Goal: Understand site structure: Understand site structure

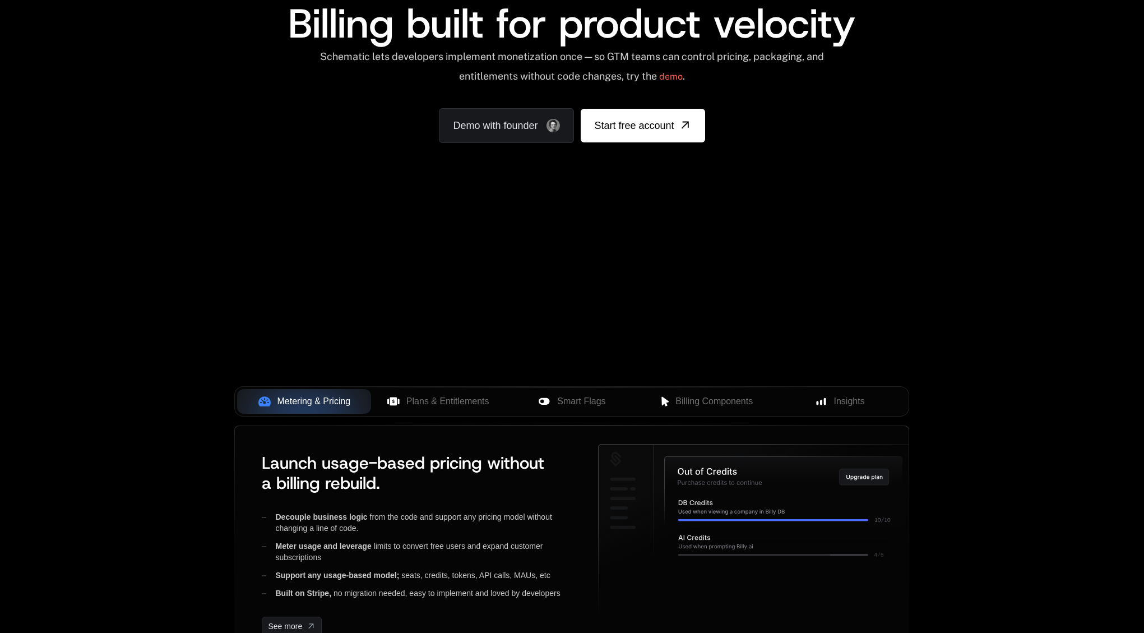
scroll to position [112, 0]
click at [450, 396] on span "Plans & Entitlements" at bounding box center [448, 400] width 83 height 13
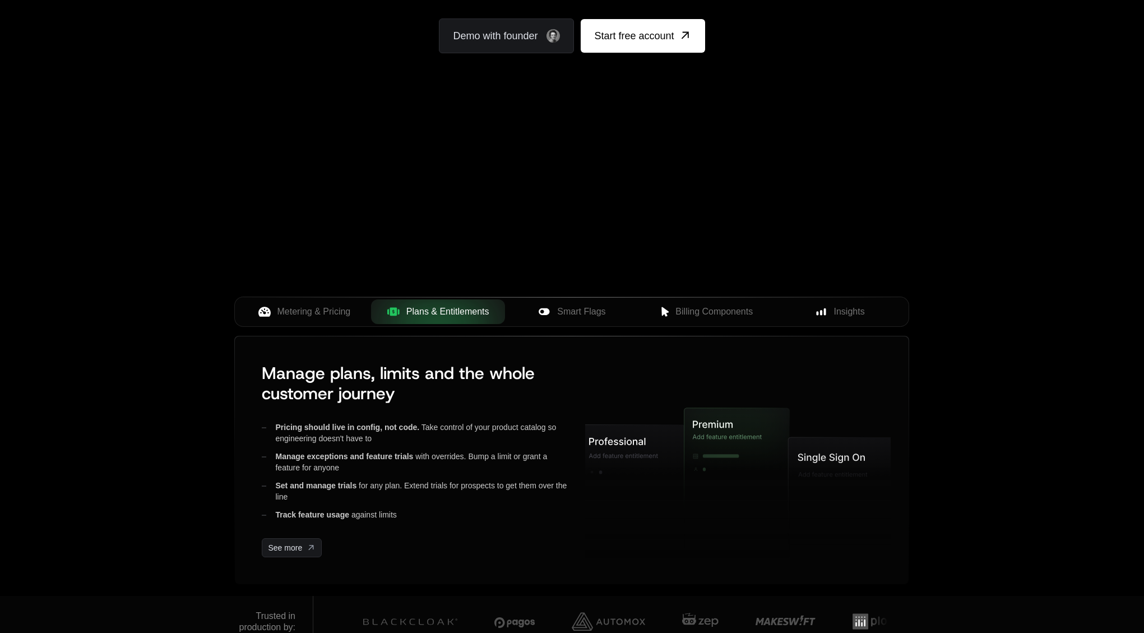
scroll to position [216, 0]
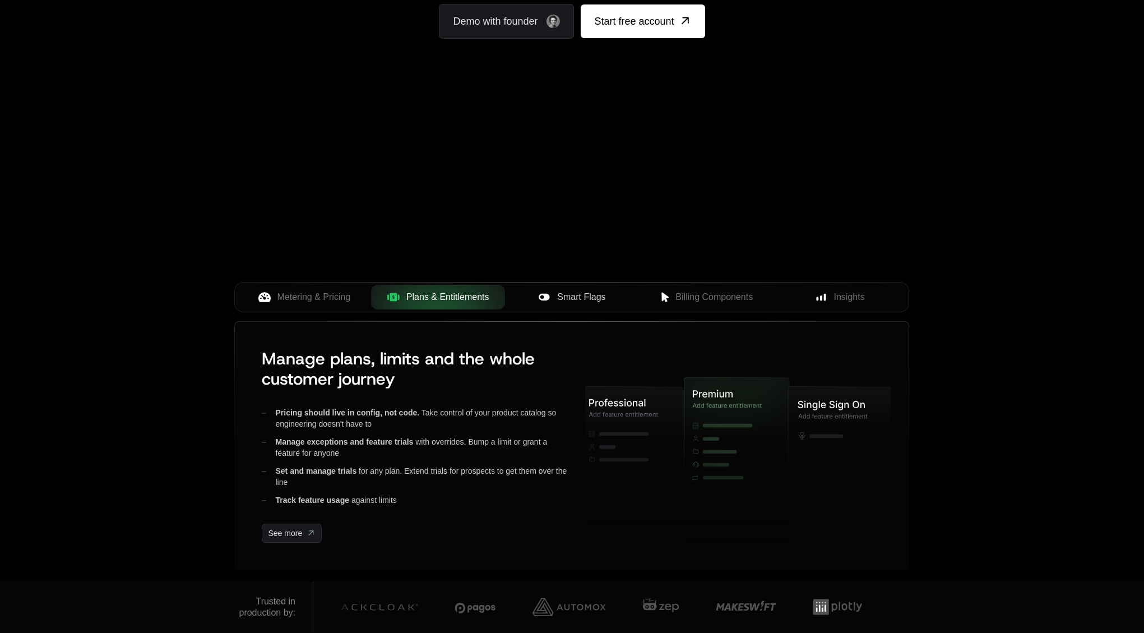
click at [539, 294] on icon at bounding box center [544, 297] width 12 height 12
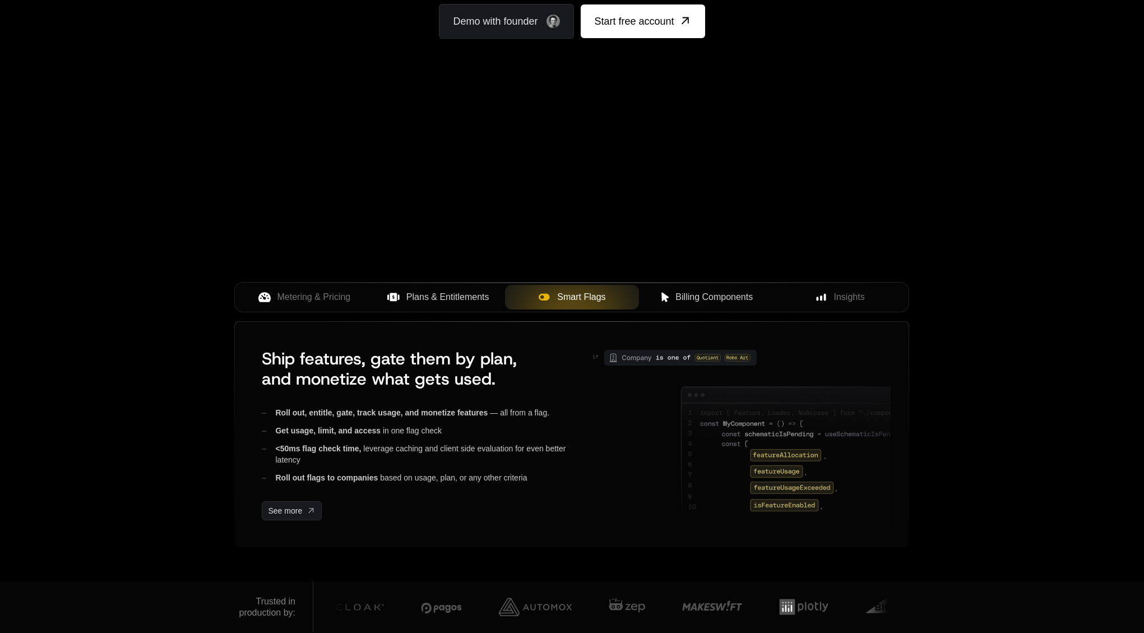
click at [712, 304] on button "Billing Components" at bounding box center [706, 297] width 134 height 25
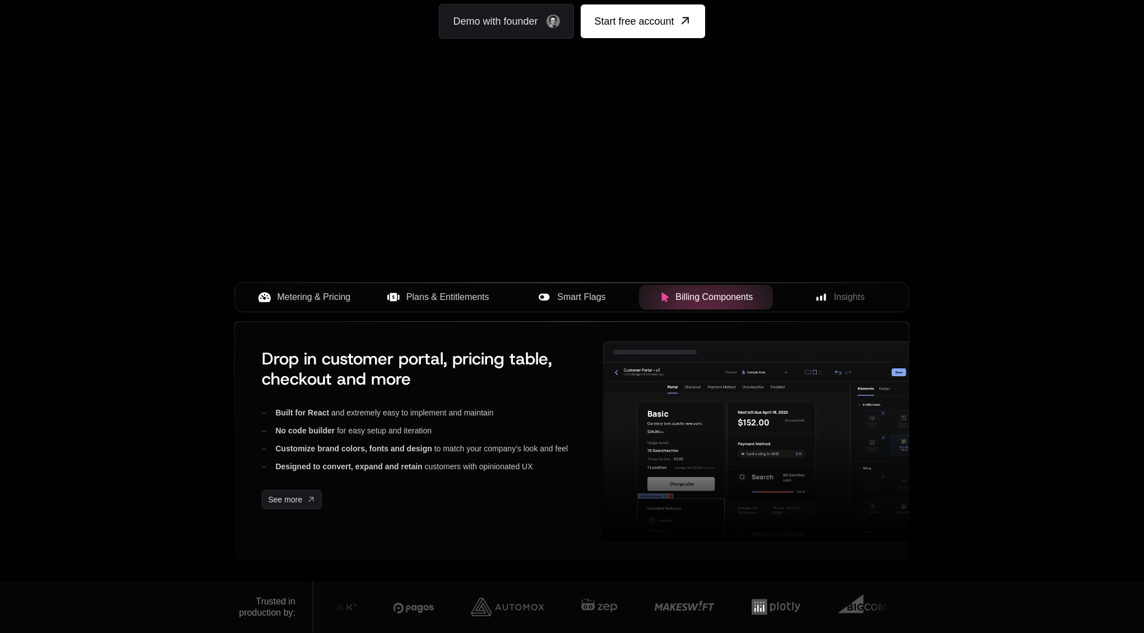
click at [315, 296] on span "Metering & Pricing" at bounding box center [314, 296] width 73 height 13
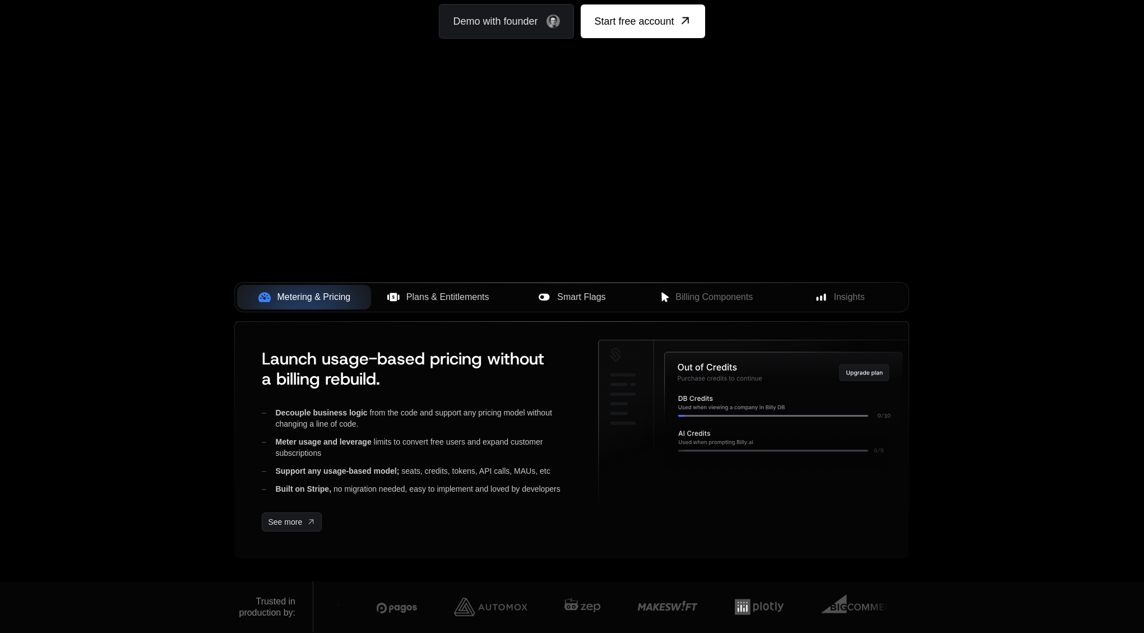
click at [433, 299] on span "Plans & Entitlements" at bounding box center [448, 296] width 83 height 13
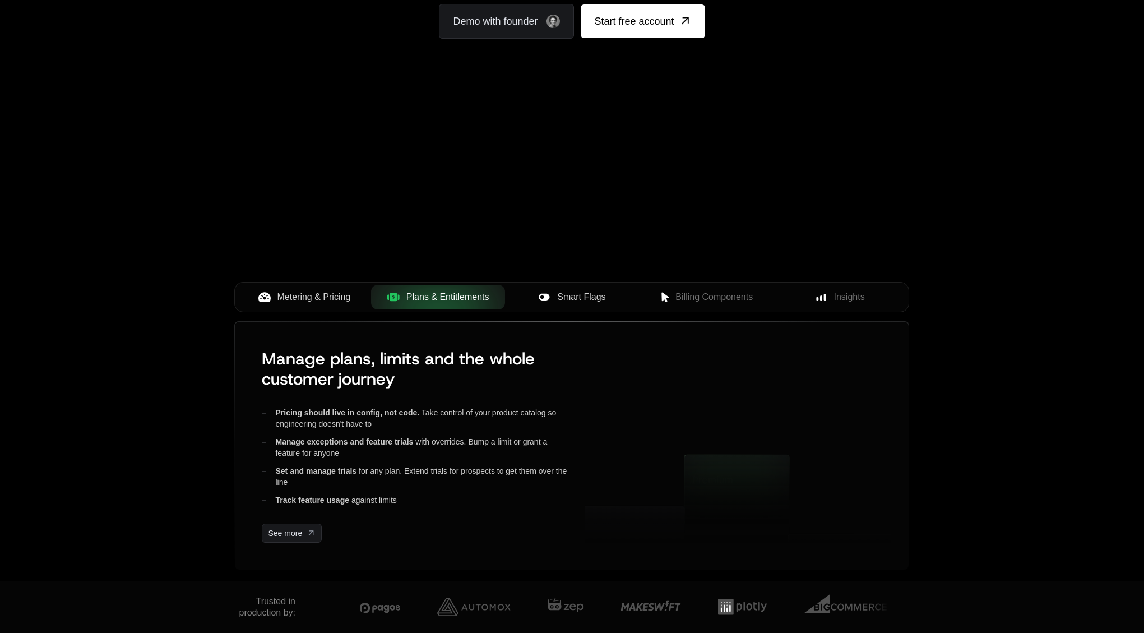
click at [555, 297] on div "Smart Flags" at bounding box center [572, 296] width 116 height 13
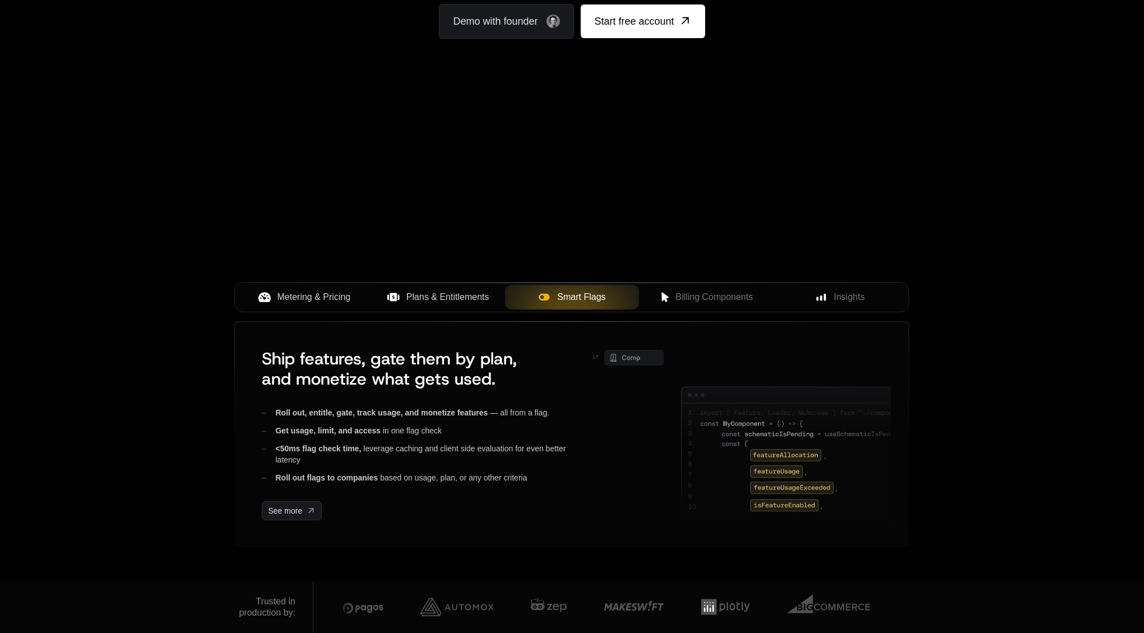
click at [727, 315] on div "Metering & Pricing Plans & Entitlements Smart Flags Billing Components Insights" at bounding box center [571, 301] width 675 height 39
click at [731, 307] on button "Billing Components" at bounding box center [706, 297] width 134 height 25
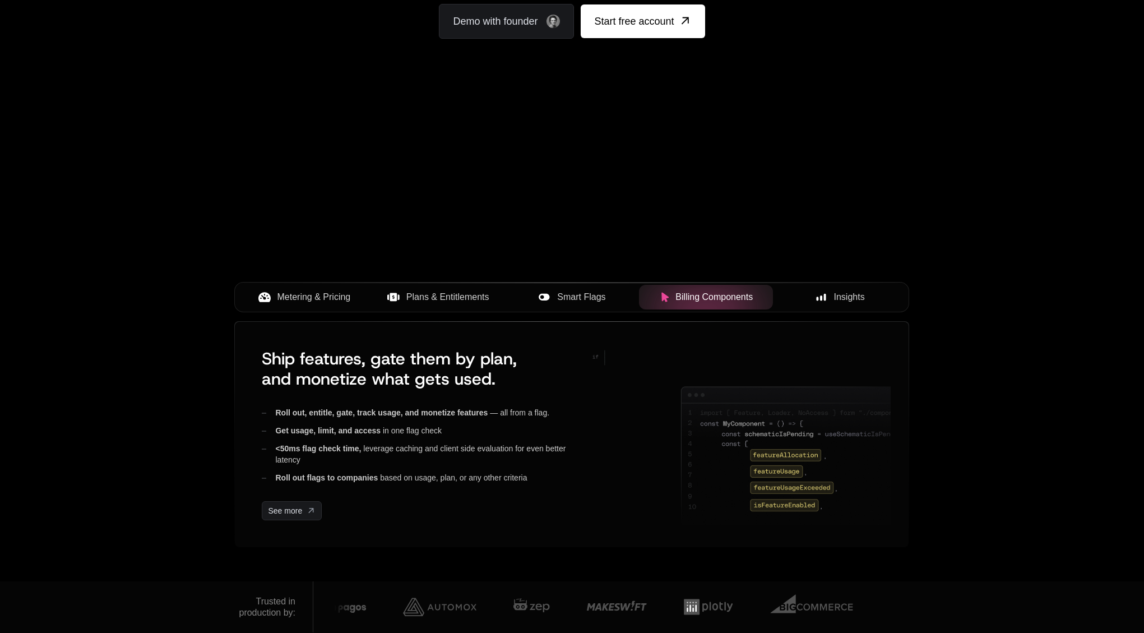
click at [877, 303] on div "Insights" at bounding box center [840, 296] width 116 height 13
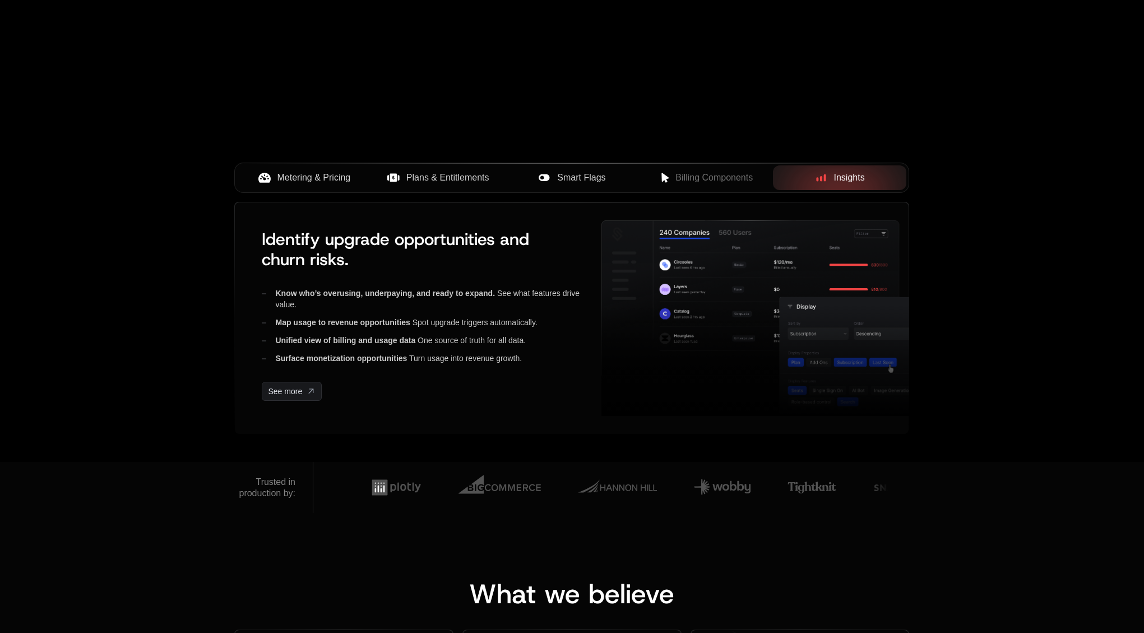
scroll to position [334, 0]
